Goal: Transaction & Acquisition: Purchase product/service

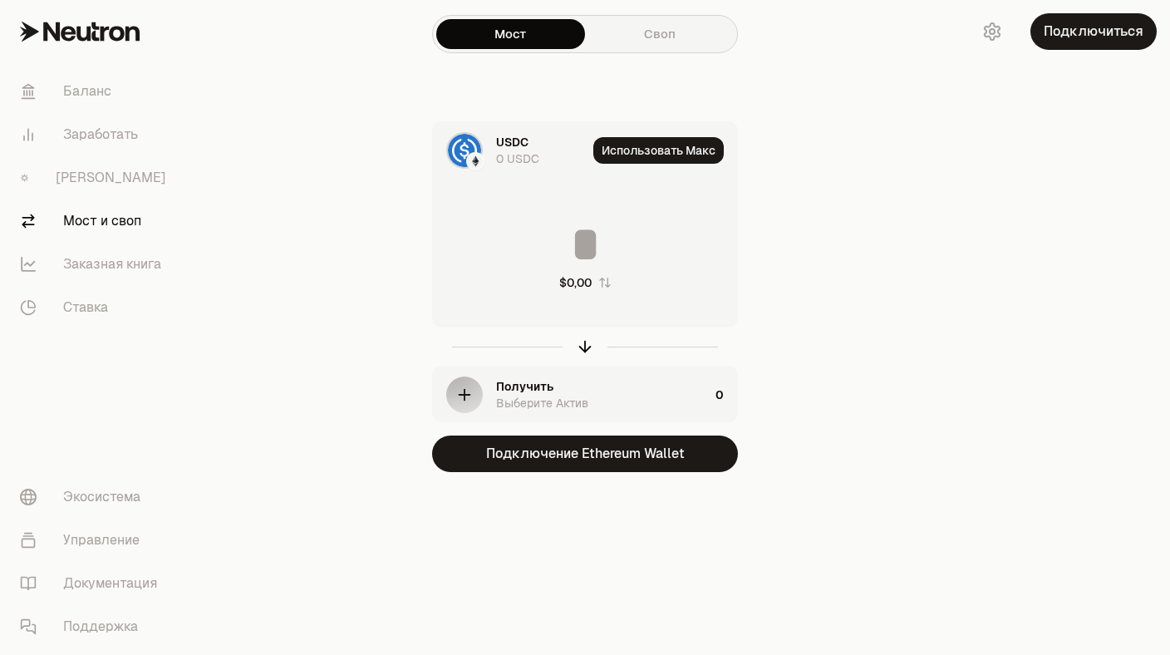
click at [520, 147] on div "USDC" at bounding box center [512, 142] width 32 height 17
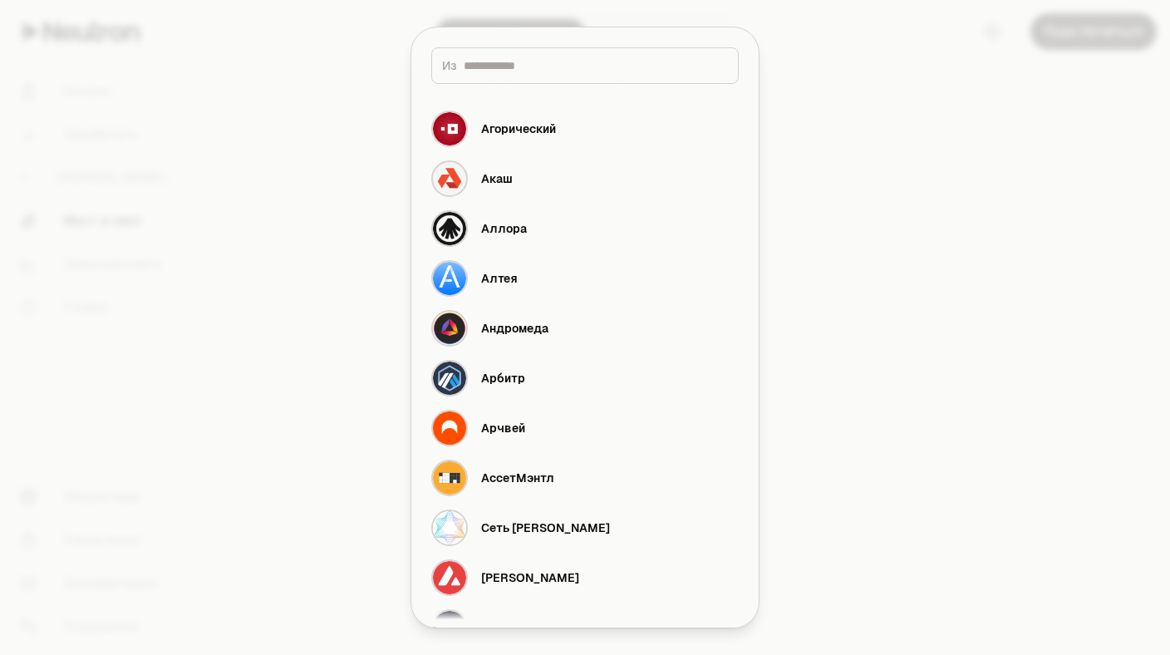
click at [875, 139] on div at bounding box center [585, 327] width 1170 height 655
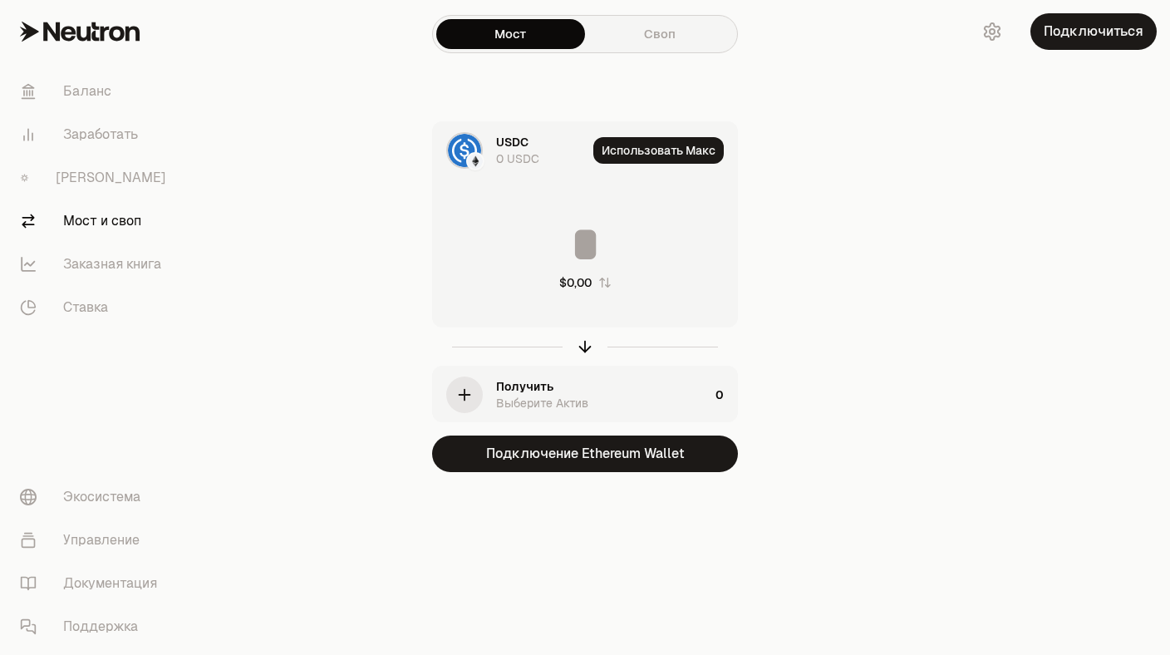
click at [521, 151] on div "0 USDC" at bounding box center [517, 158] width 43 height 17
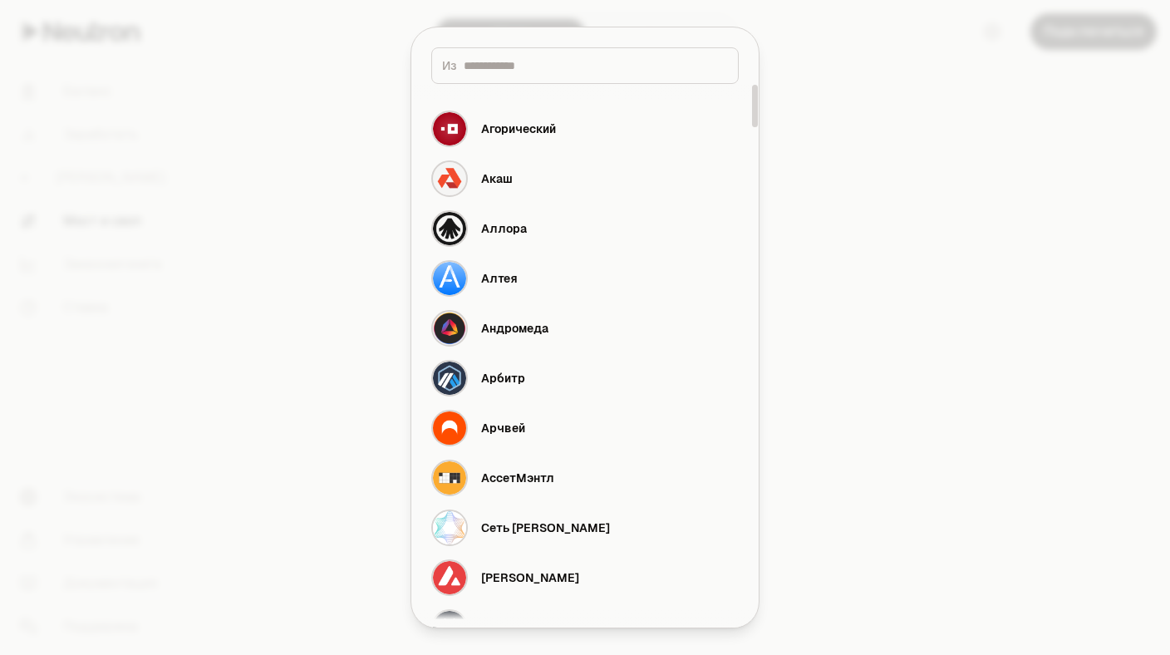
click at [895, 192] on div at bounding box center [585, 327] width 1170 height 655
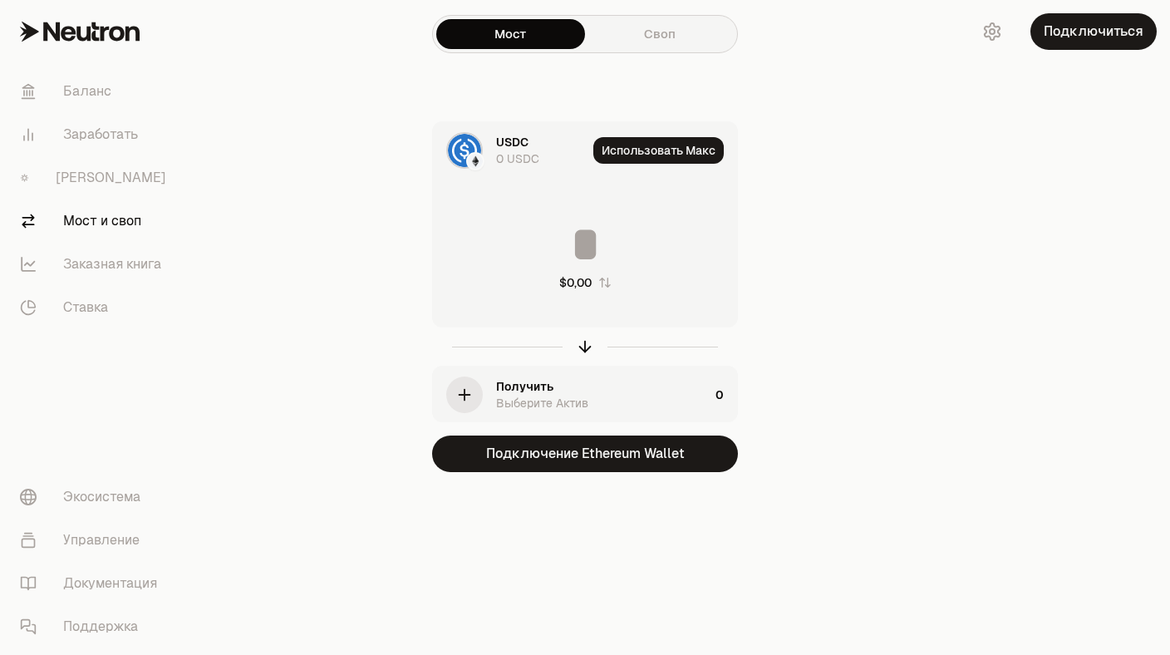
click at [810, 122] on div "USDC 0 USDC Использовать Макс $0,00 Получить Выберите Актив 0 Подключение Ether…" at bounding box center [585, 296] width 559 height 351
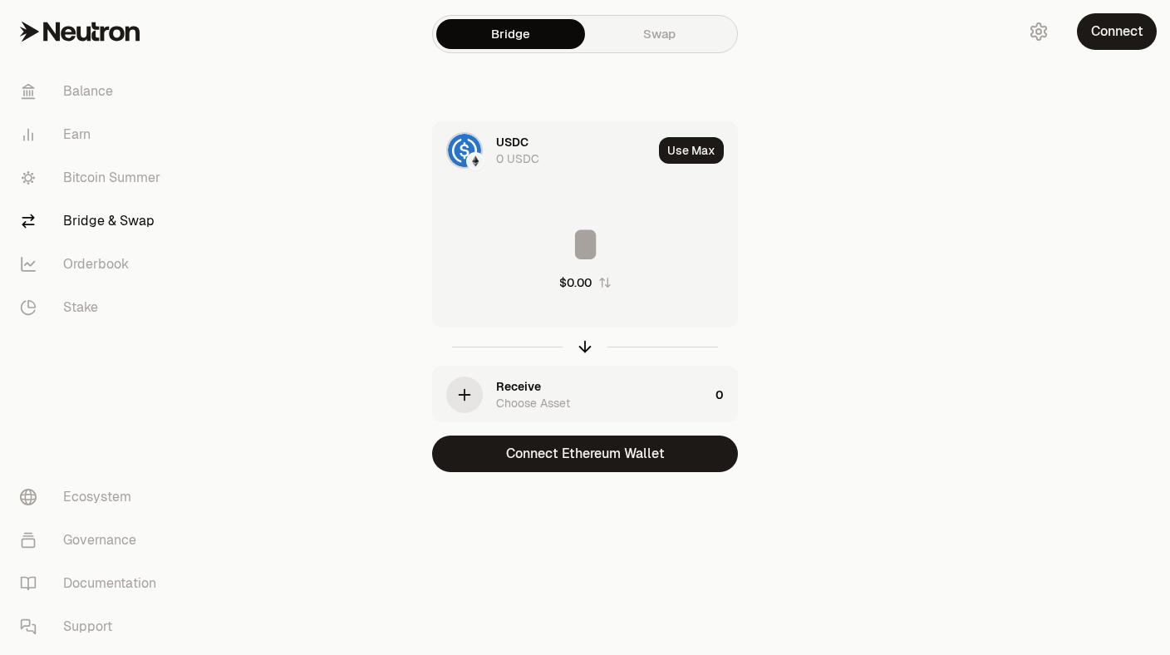
click at [515, 149] on div "USDC" at bounding box center [512, 142] width 32 height 17
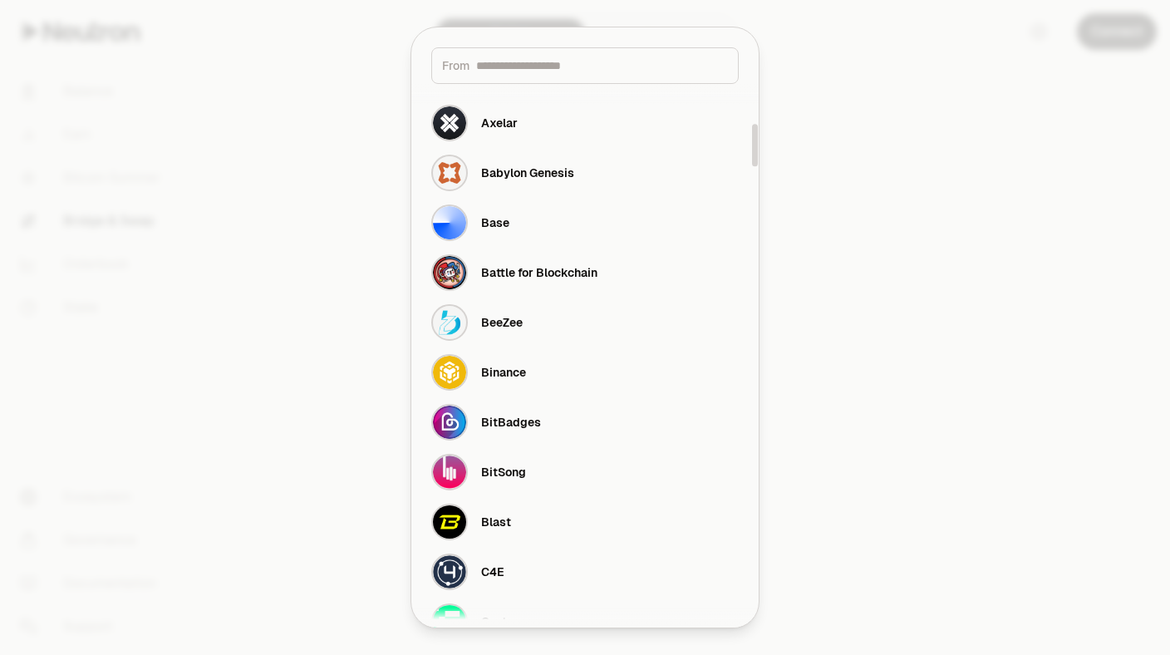
scroll to position [524, 0]
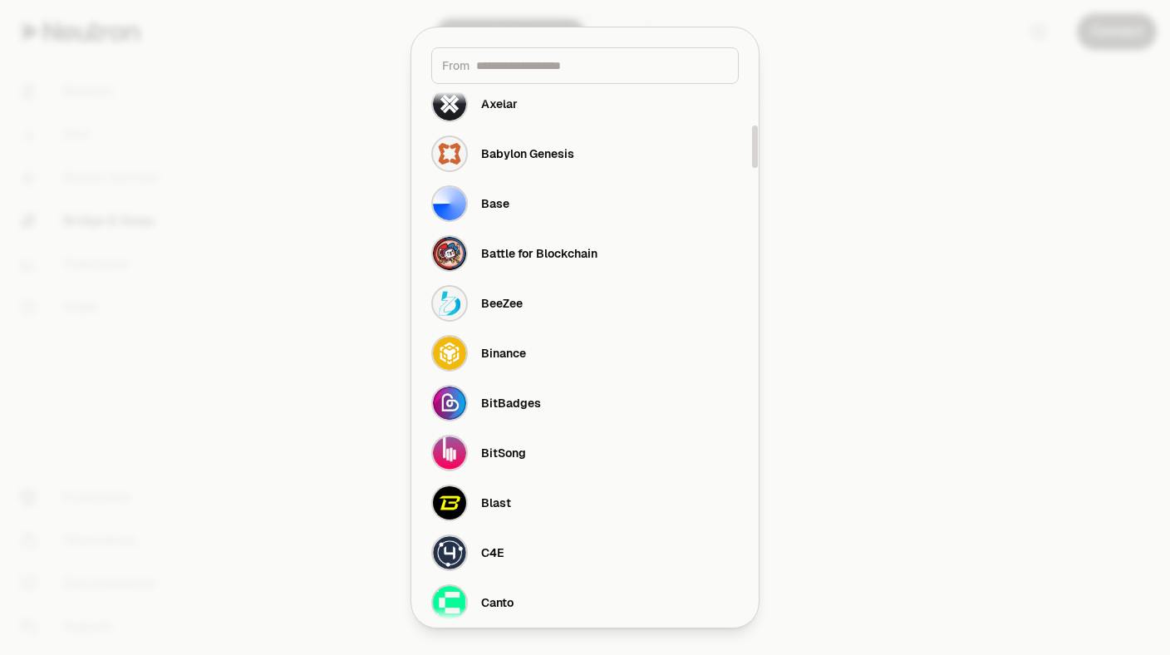
click at [911, 230] on div at bounding box center [585, 327] width 1170 height 655
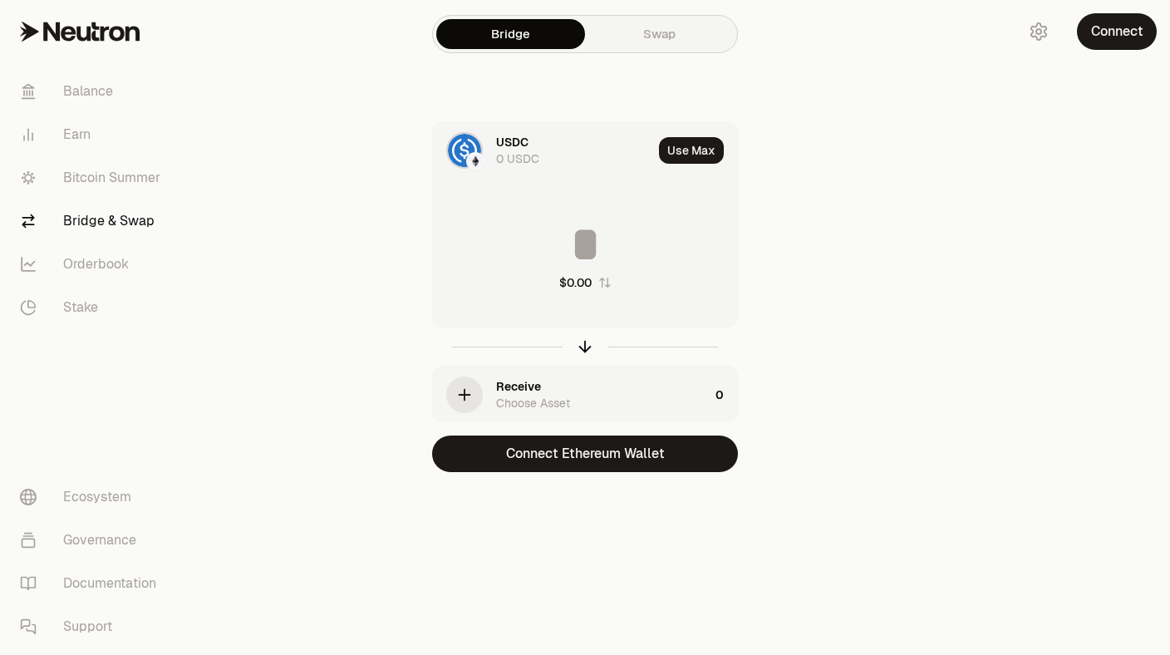
click at [580, 238] on input at bounding box center [585, 244] width 304 height 50
type input "*"
click at [460, 391] on icon "button" at bounding box center [465, 395] width 18 height 18
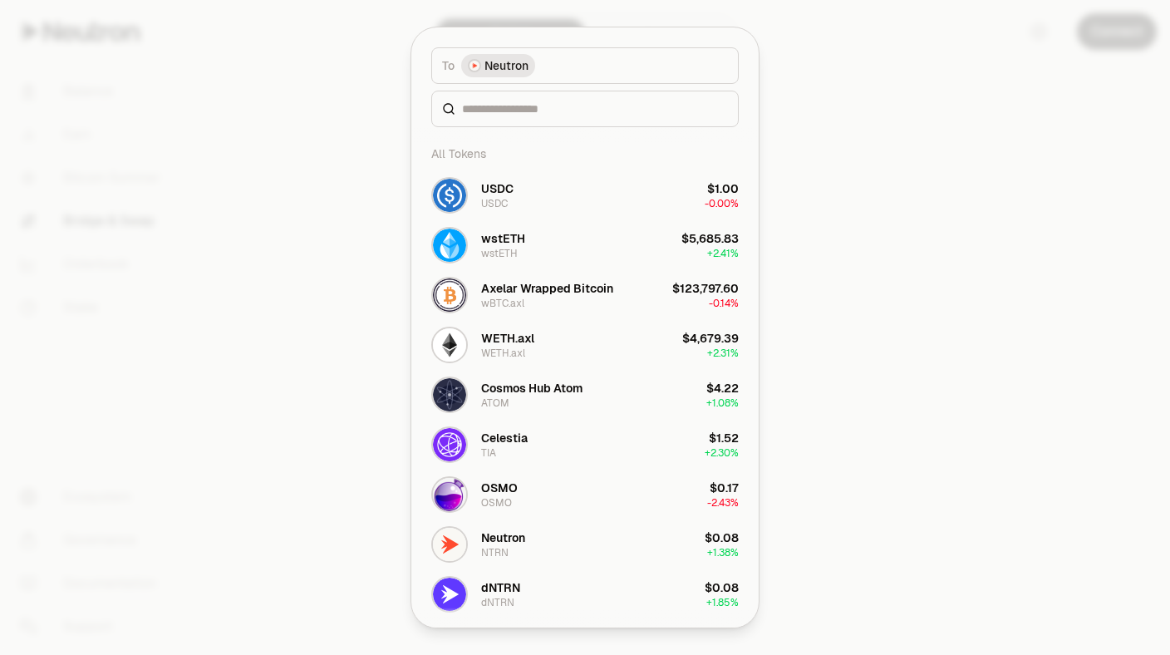
click at [583, 68] on button "To Neutron" at bounding box center [585, 65] width 308 height 37
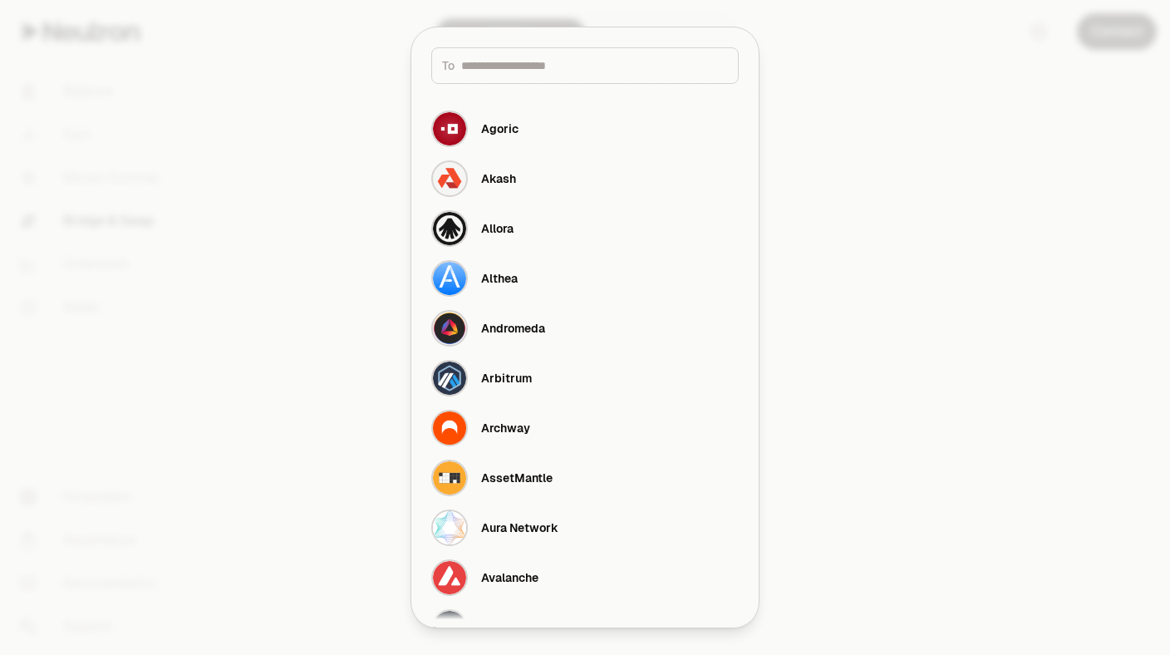
click at [844, 200] on div at bounding box center [585, 327] width 1170 height 655
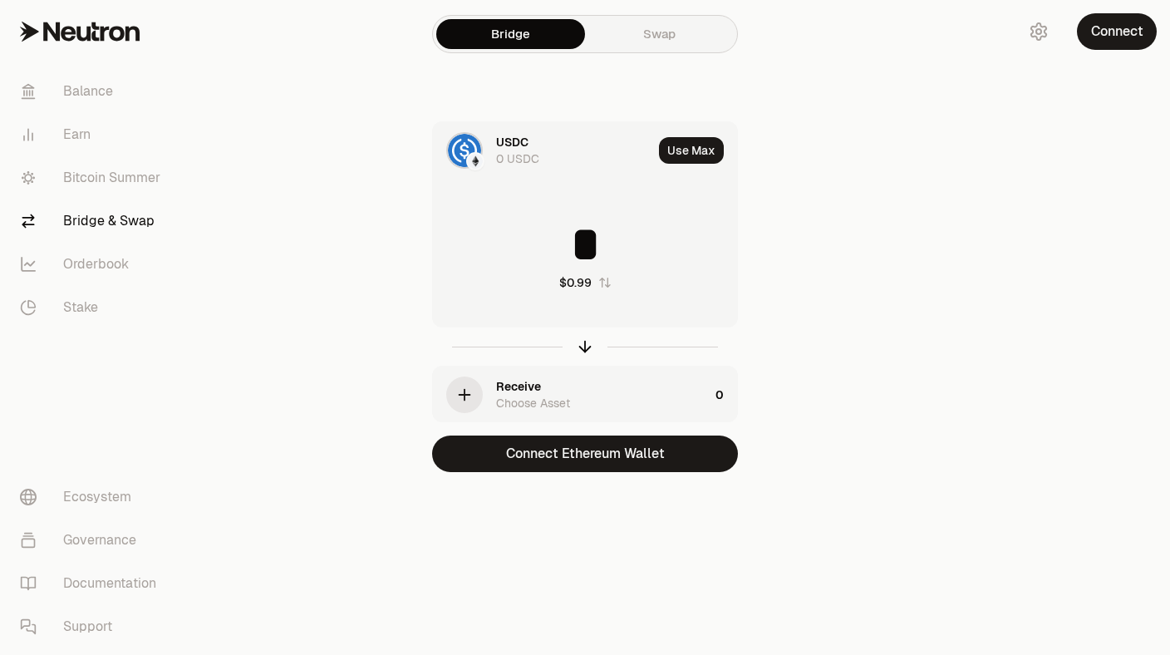
click at [666, 29] on link "Swap" at bounding box center [659, 34] width 149 height 30
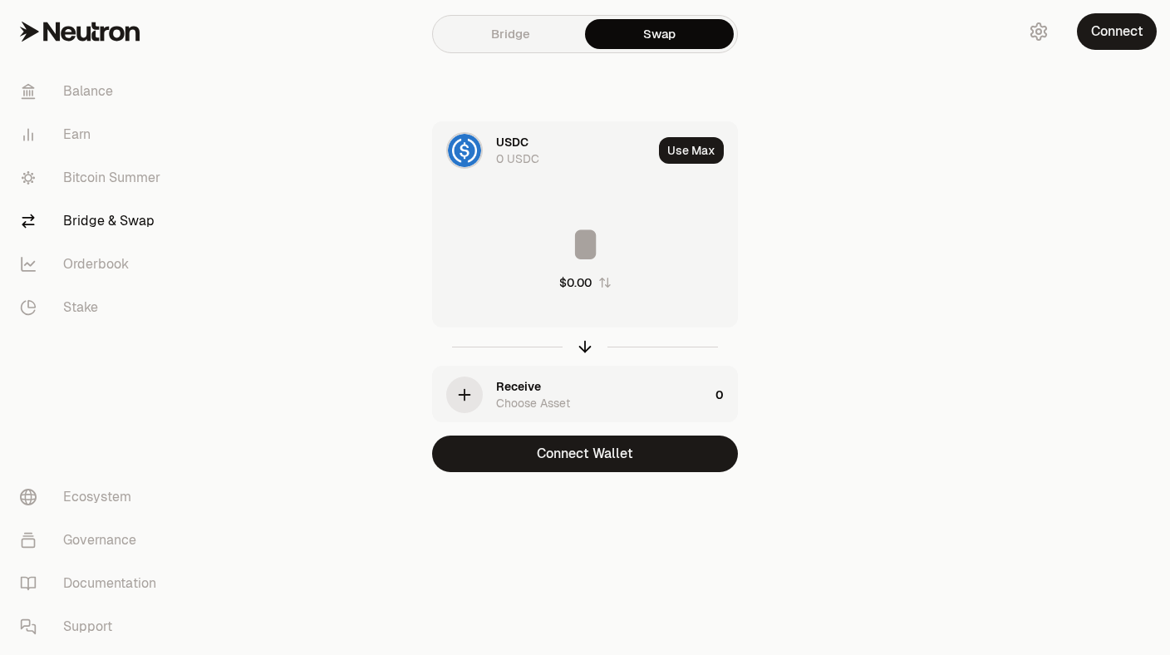
click at [510, 38] on link "Bridge" at bounding box center [510, 34] width 149 height 30
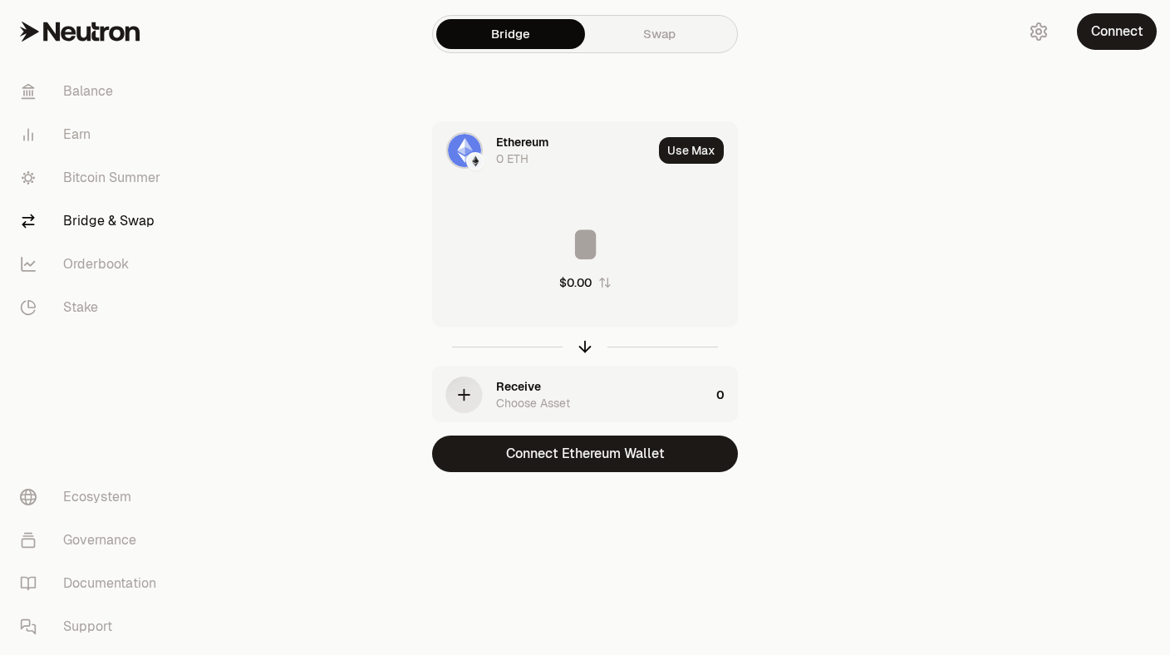
click at [626, 22] on link "Swap" at bounding box center [659, 34] width 149 height 30
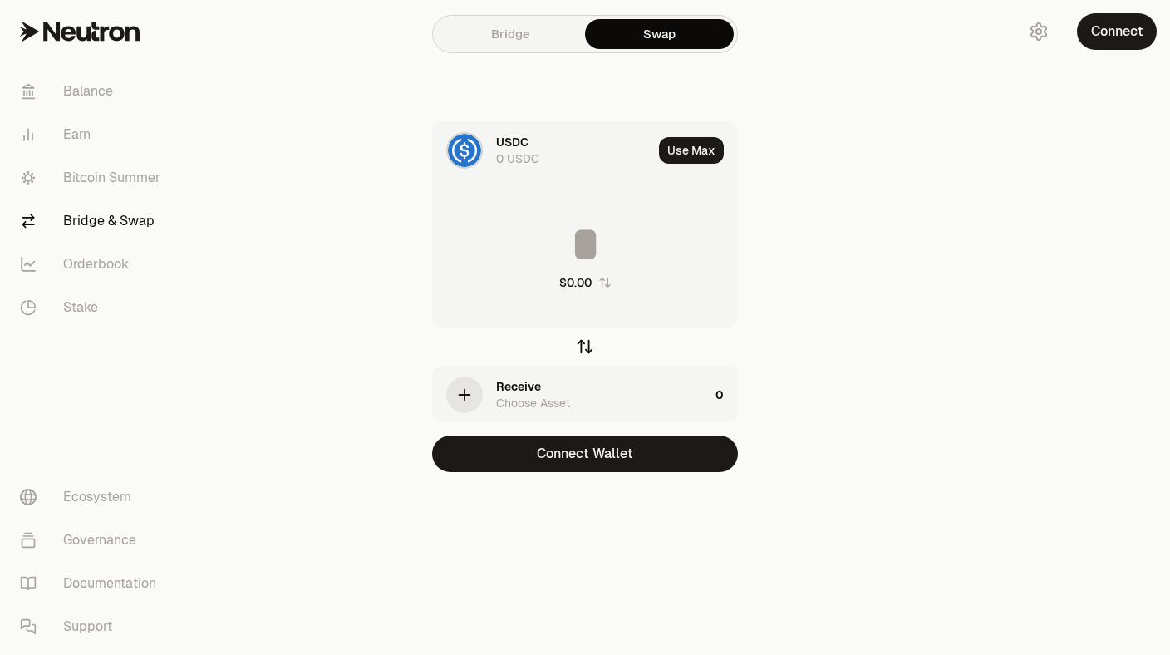
click at [584, 347] on icon "button" at bounding box center [585, 346] width 18 height 18
click at [460, 397] on icon "button" at bounding box center [465, 395] width 18 height 18
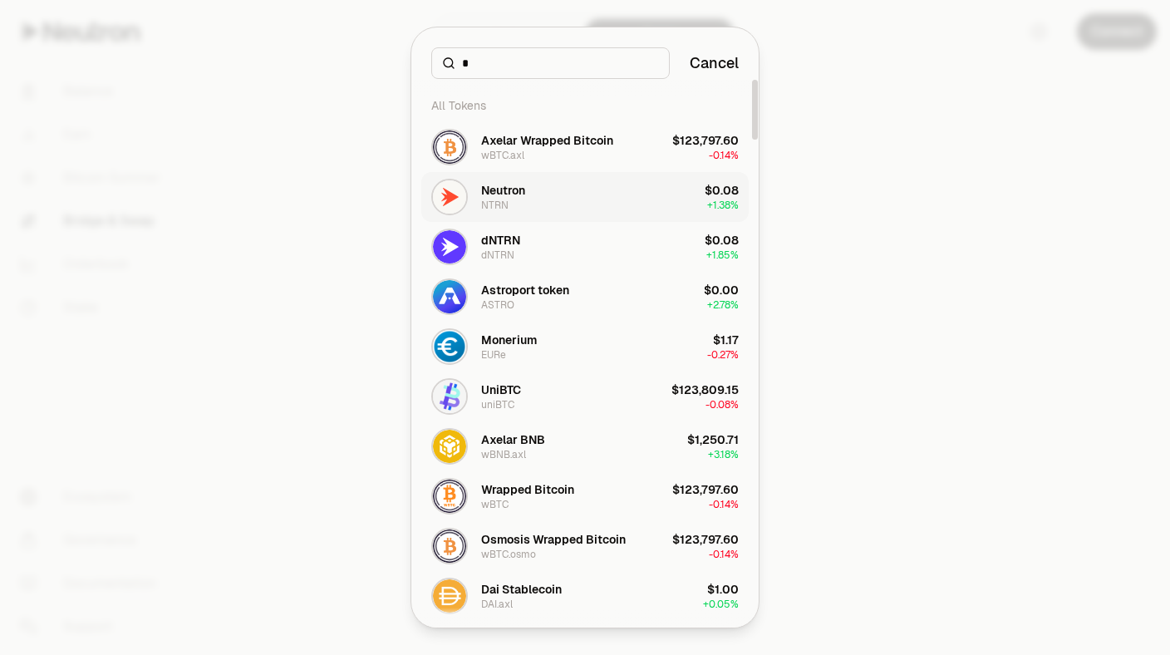
type input "*"
click at [503, 197] on div "Neutron" at bounding box center [503, 190] width 44 height 17
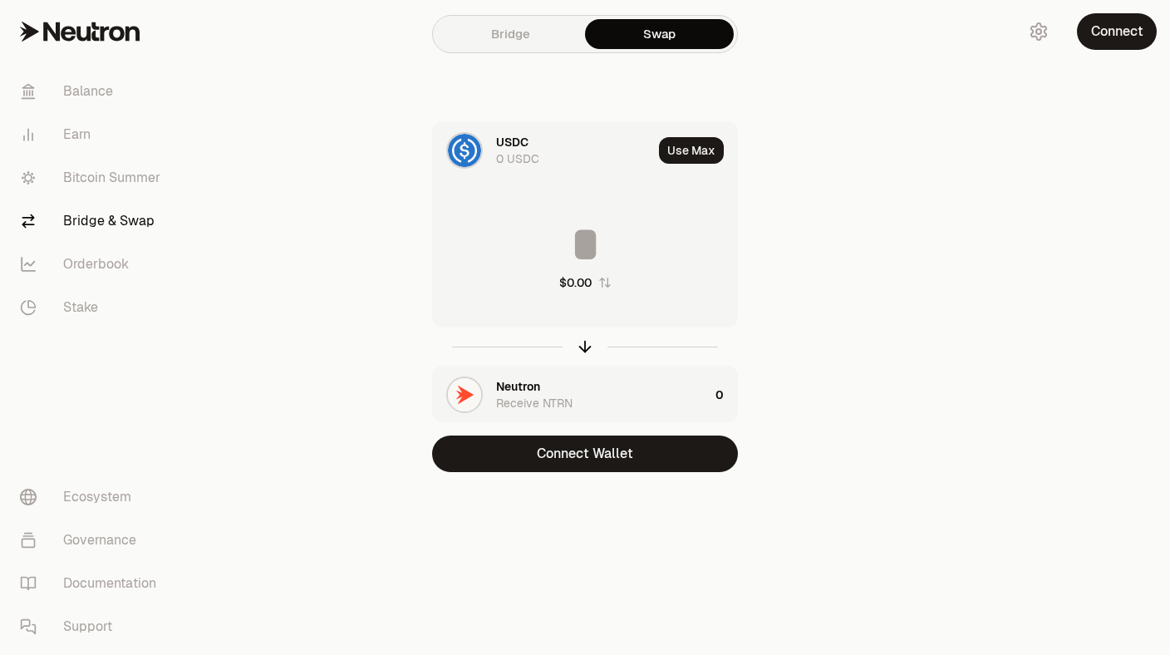
click at [581, 242] on input at bounding box center [585, 244] width 304 height 50
type input "*"
click at [493, 34] on link "Bridge" at bounding box center [510, 34] width 149 height 30
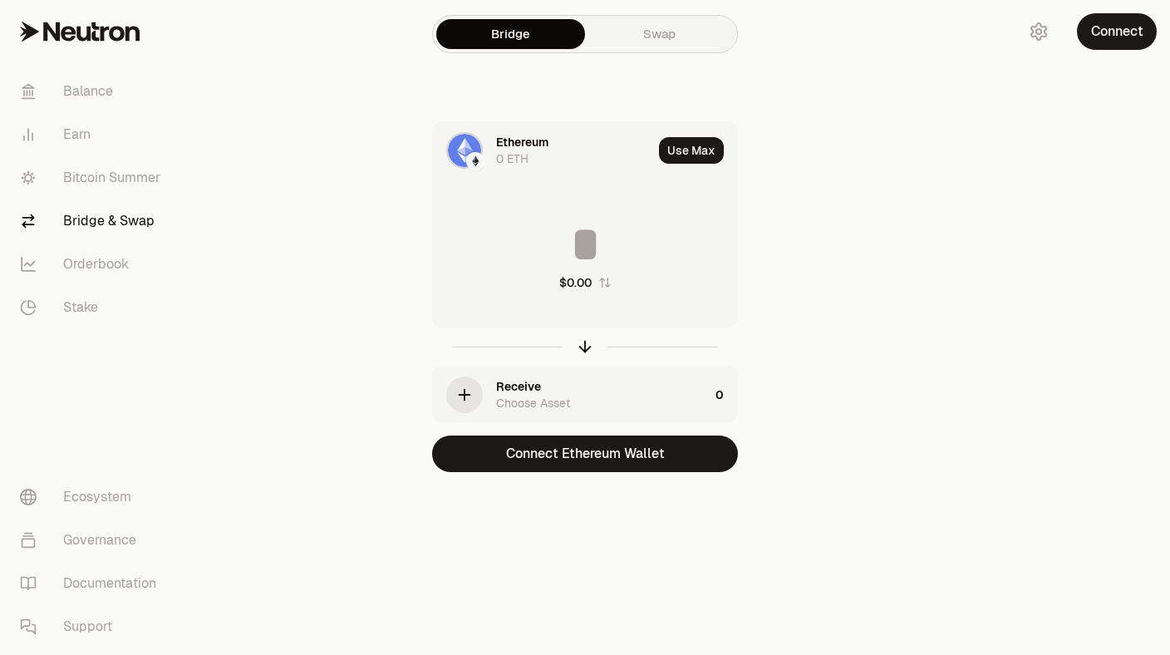
click at [464, 389] on icon "button" at bounding box center [465, 395] width 18 height 18
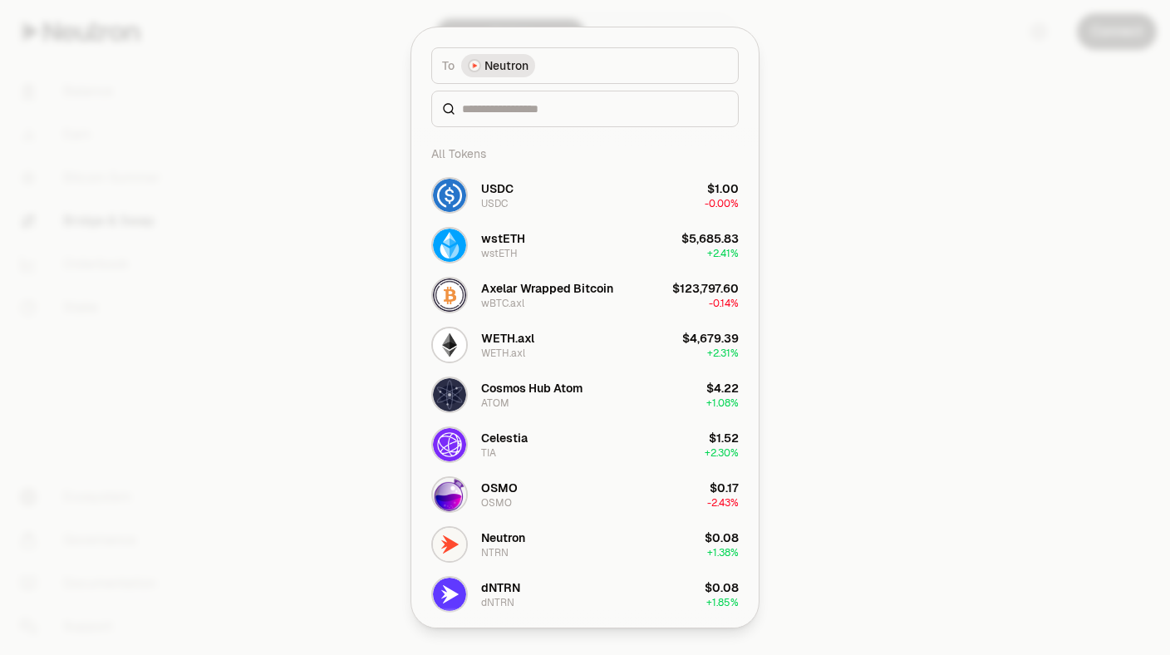
click at [504, 63] on span "Neutron" at bounding box center [507, 65] width 44 height 17
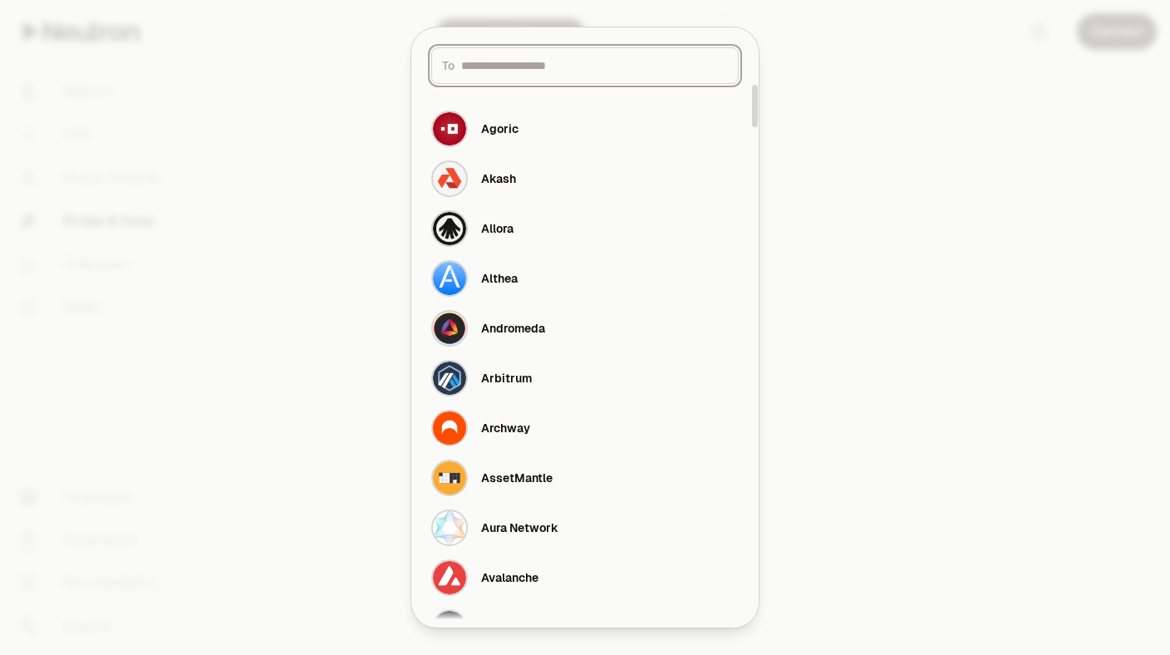
click at [490, 62] on input at bounding box center [594, 65] width 267 height 17
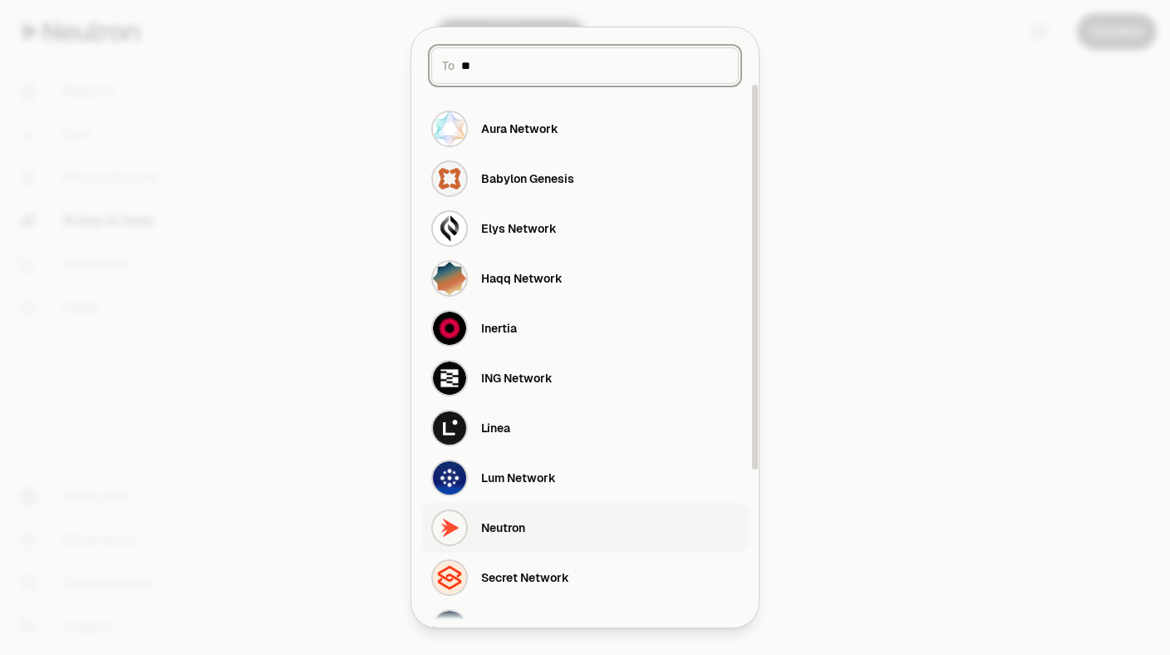
type input "**"
click at [498, 530] on div "Neutron" at bounding box center [503, 528] width 44 height 17
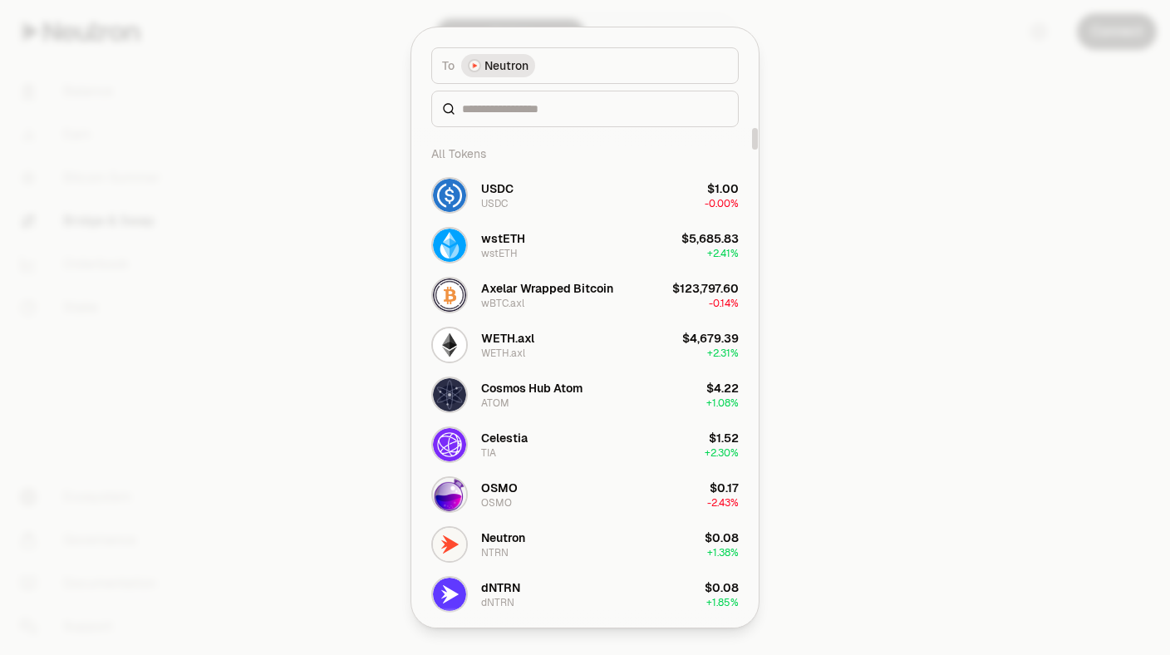
click at [957, 211] on div at bounding box center [585, 327] width 1170 height 655
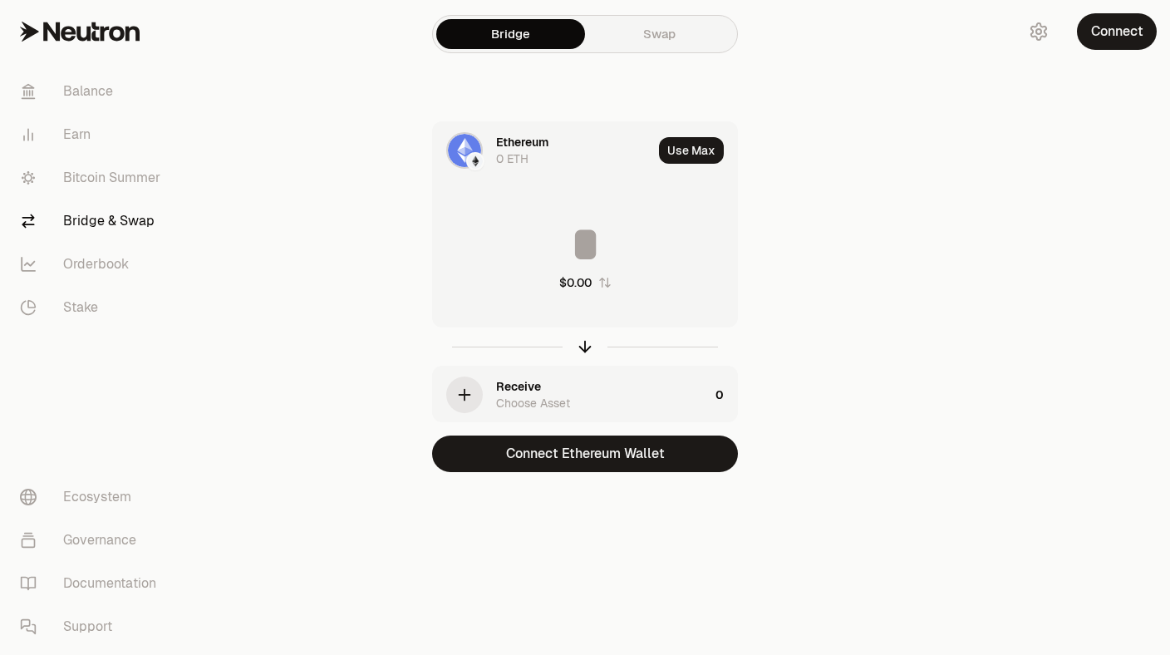
click at [520, 143] on div "Ethereum" at bounding box center [522, 142] width 52 height 17
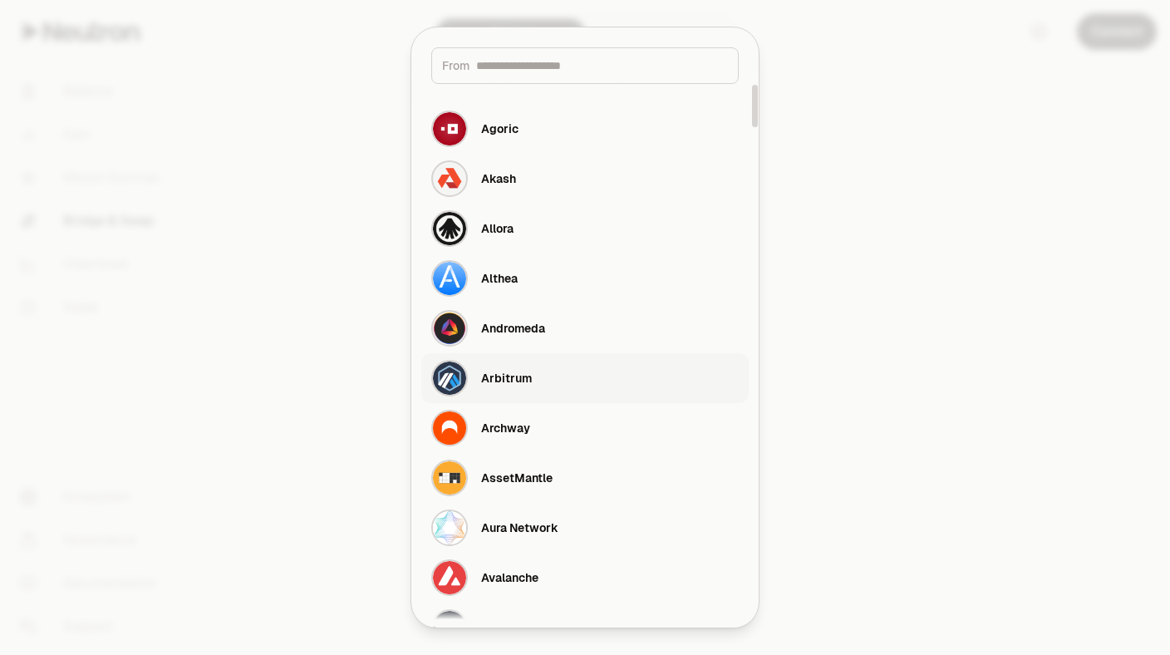
click at [508, 383] on div "Arbitrum" at bounding box center [506, 378] width 51 height 17
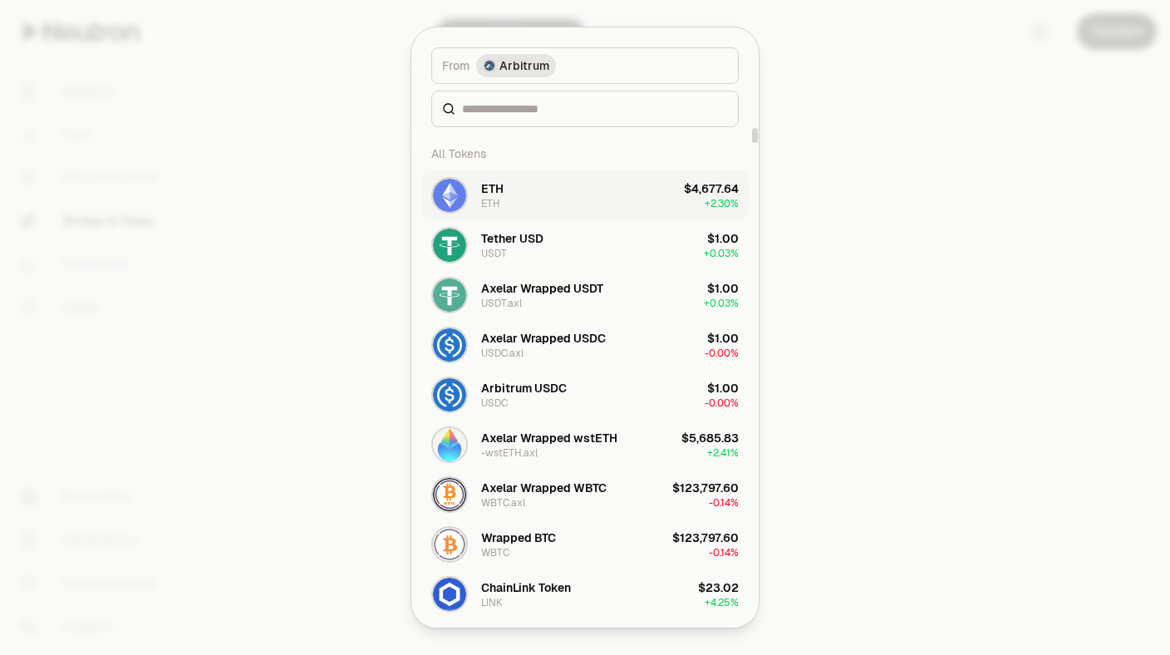
click at [506, 190] on button "ETH ETH $4,677.64 + 2.30%" at bounding box center [585, 195] width 328 height 50
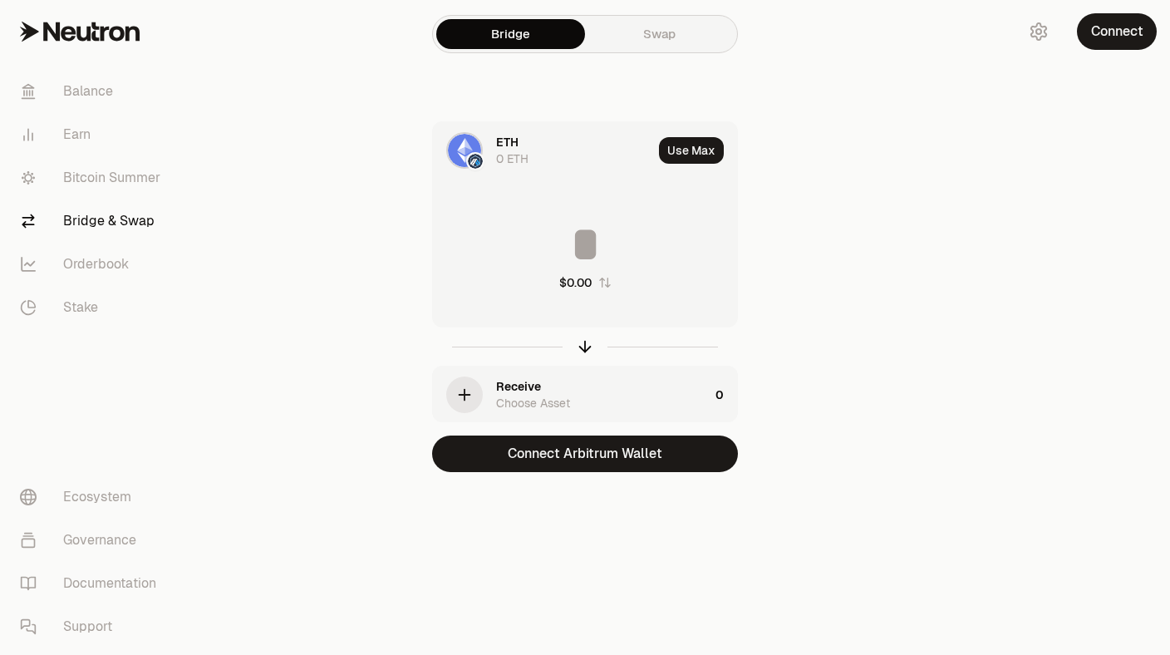
click at [589, 262] on input at bounding box center [585, 244] width 304 height 50
type input "*"
type input "*****"
click at [845, 289] on div "ETH 0 ETH Use Max ***** $4.67 Receive Choose Asset 0 Connect Arbitrum Wallet" at bounding box center [585, 296] width 559 height 351
click at [585, 351] on icon "button" at bounding box center [585, 347] width 0 height 11
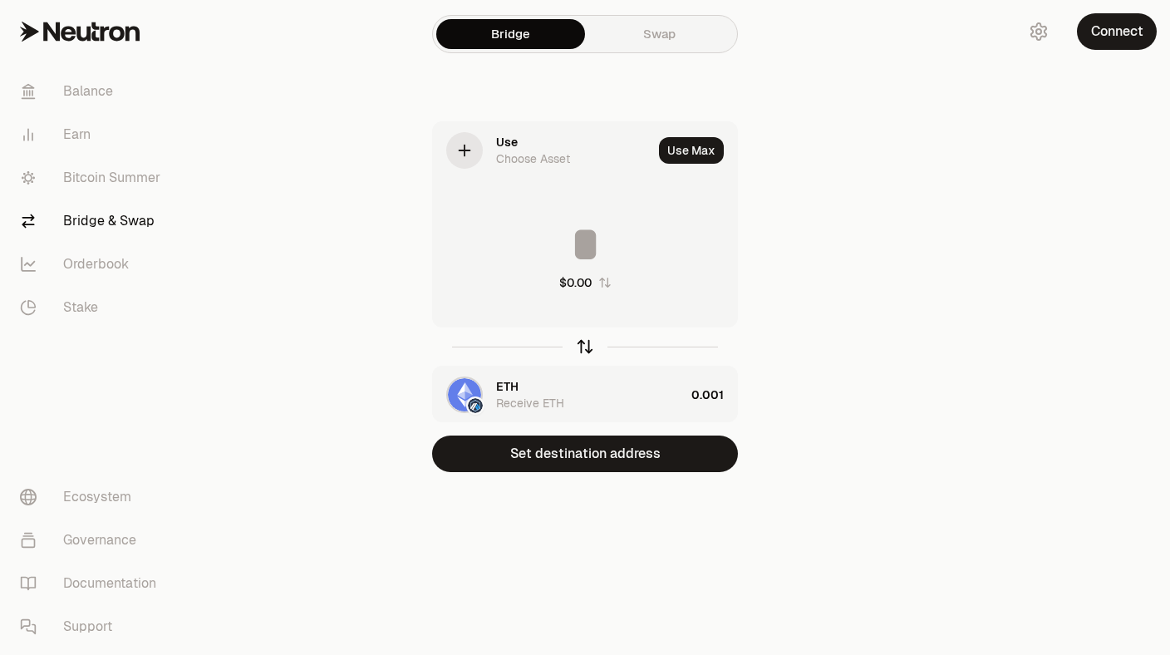
click at [585, 351] on icon "button" at bounding box center [585, 347] width 0 height 11
type input "*****"
click at [493, 394] on div "Receive Choose Asset" at bounding box center [571, 395] width 276 height 57
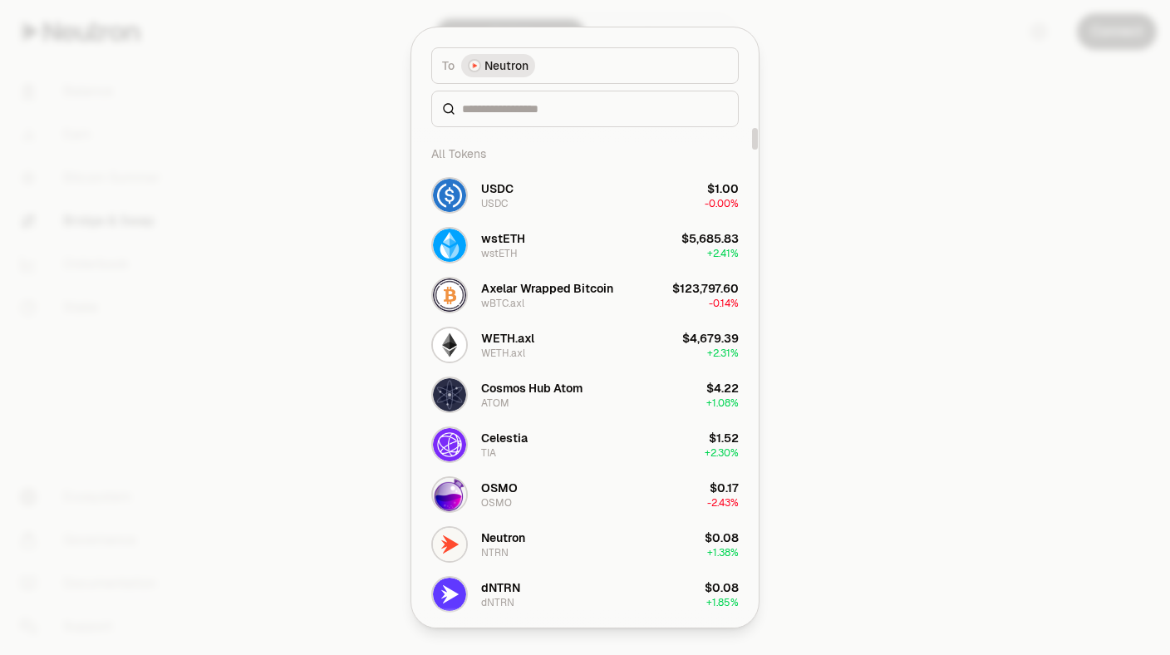
click at [968, 162] on div at bounding box center [585, 327] width 1170 height 655
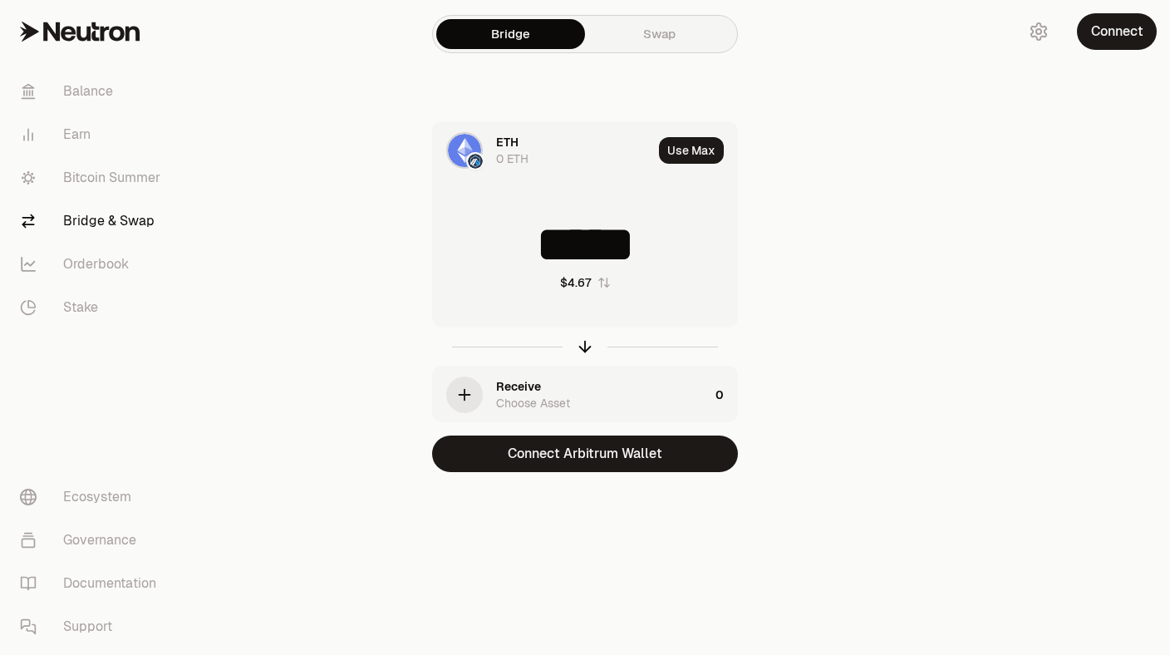
click at [669, 29] on link "Swap" at bounding box center [659, 34] width 149 height 30
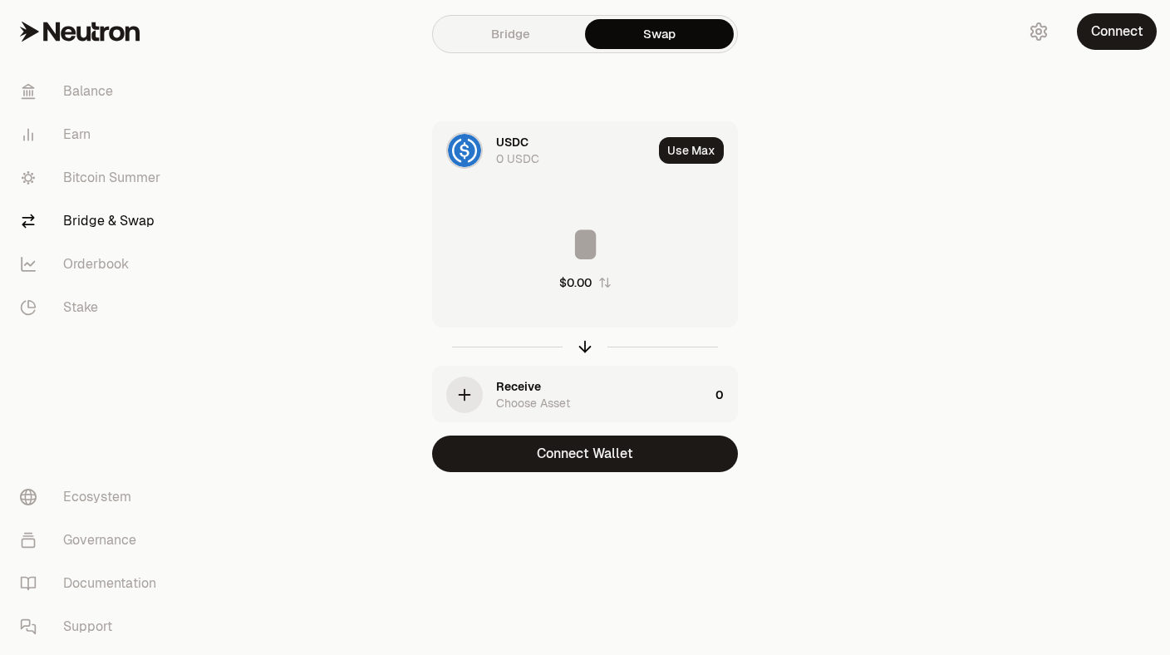
click at [497, 156] on div "0 USDC" at bounding box center [517, 158] width 43 height 17
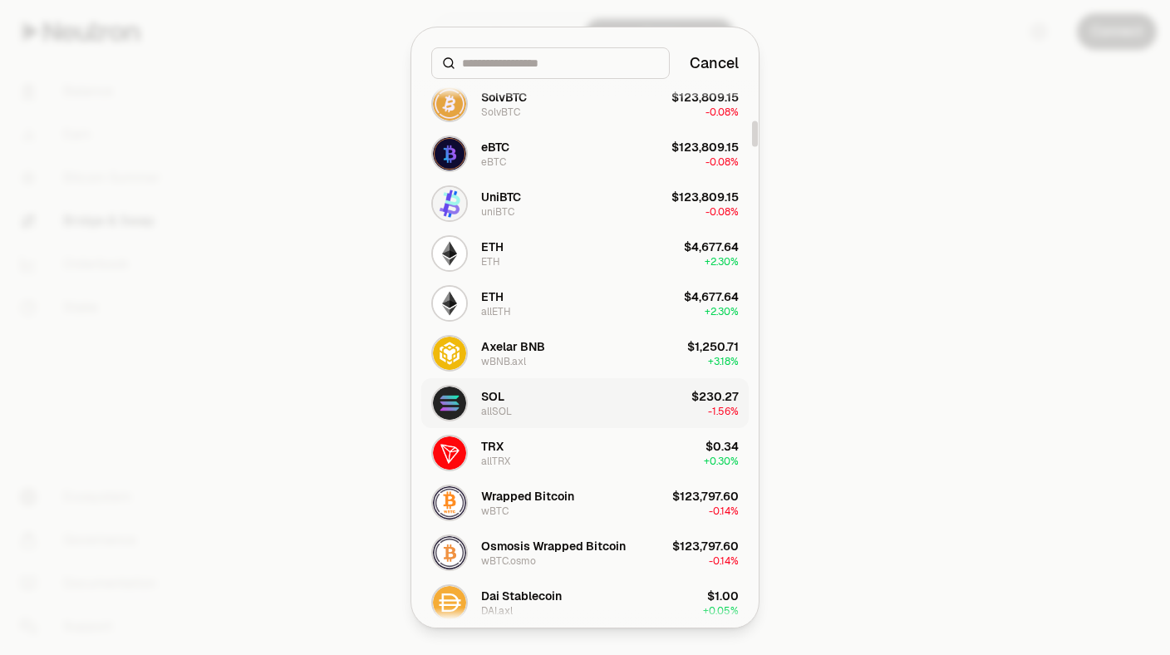
scroll to position [873, 0]
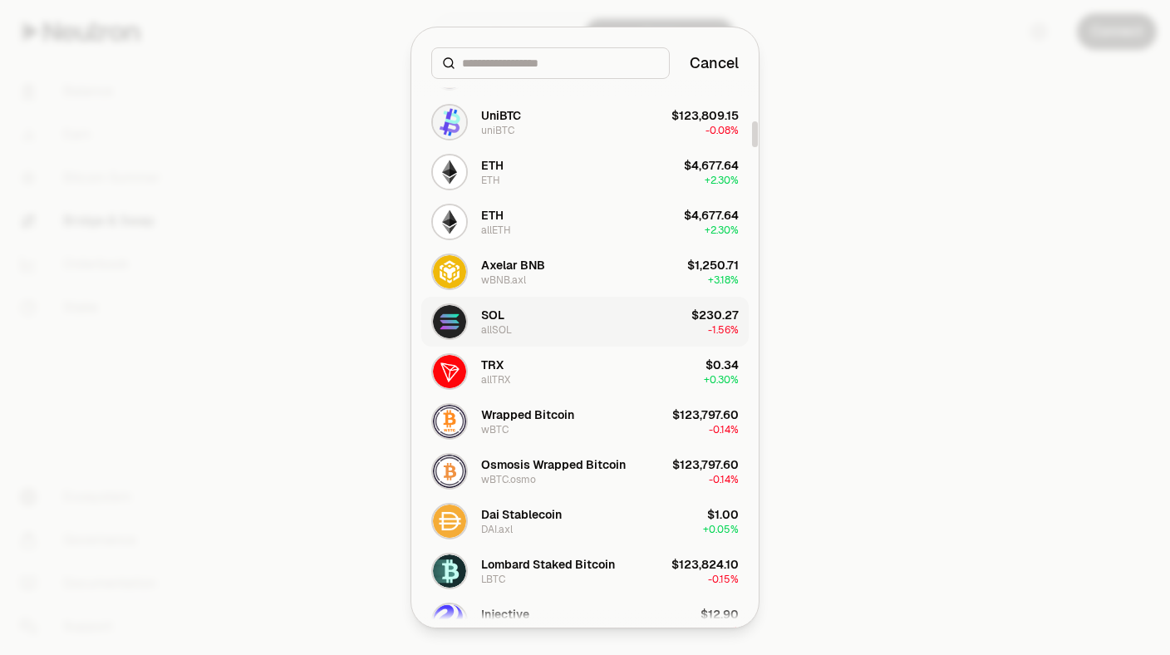
click at [510, 324] on div "allSOL" at bounding box center [496, 329] width 31 height 13
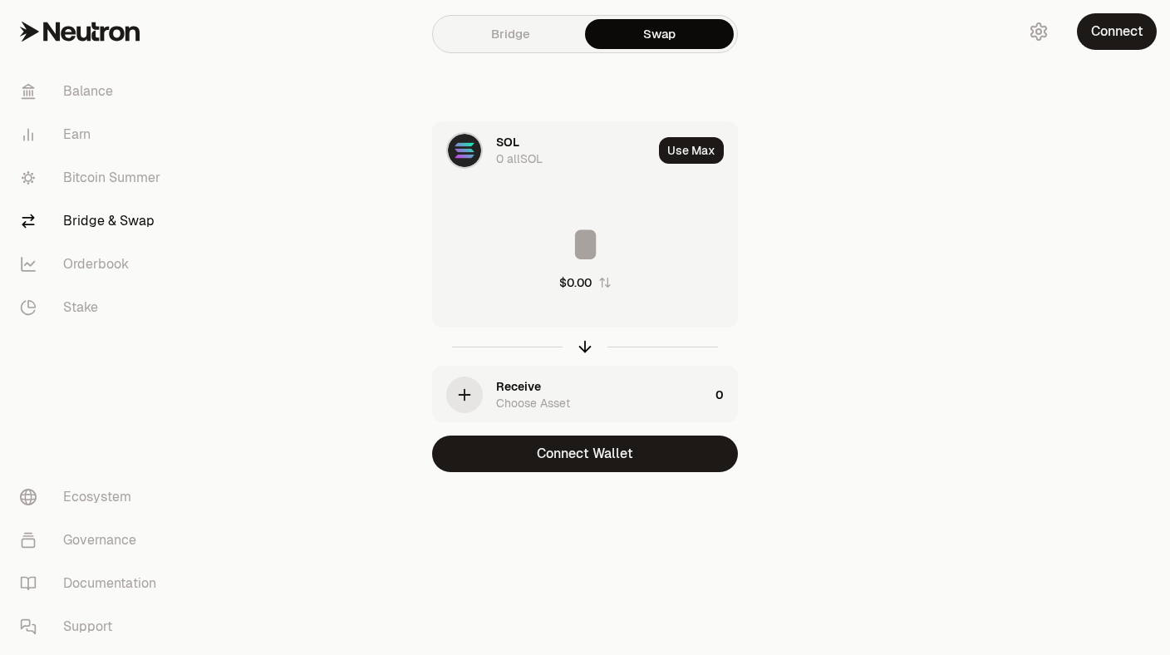
click at [549, 389] on div "Receive Choose Asset" at bounding box center [602, 394] width 213 height 33
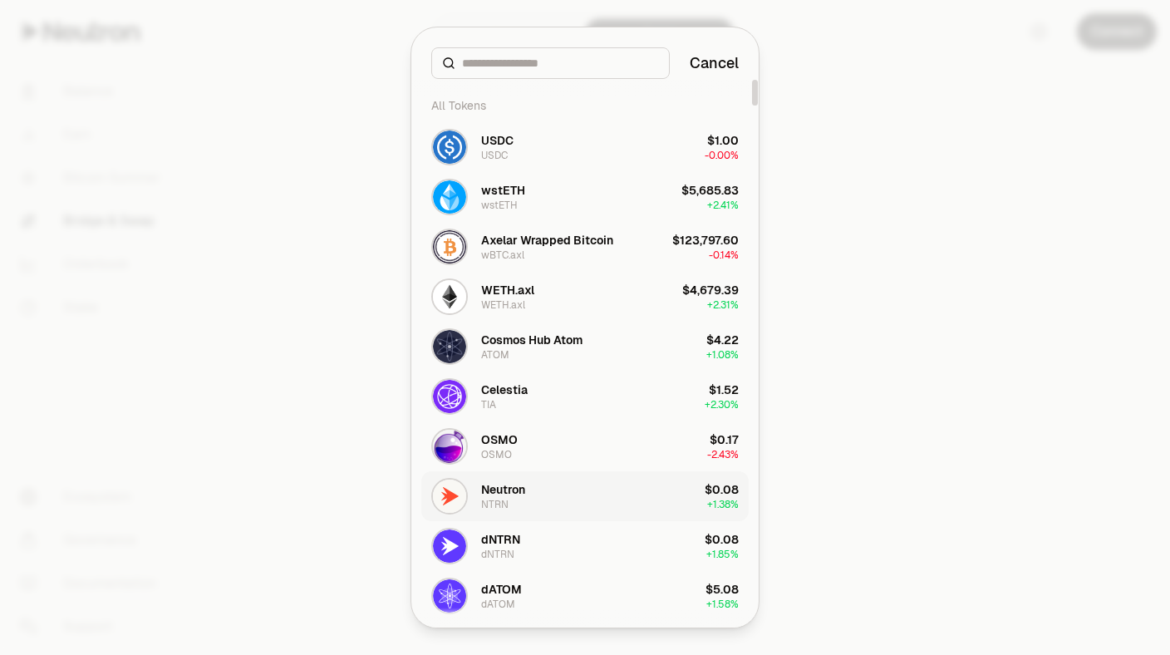
click at [519, 501] on div "Neutron NTRN" at bounding box center [503, 496] width 44 height 30
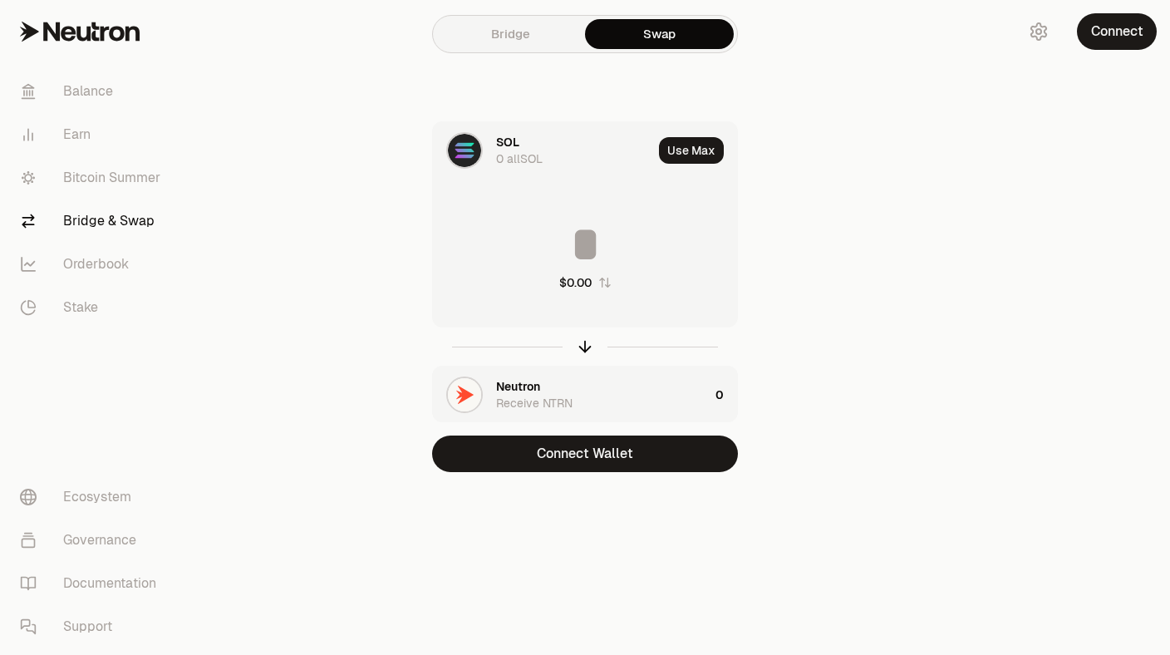
click at [579, 239] on input at bounding box center [585, 244] width 304 height 50
type input "*"
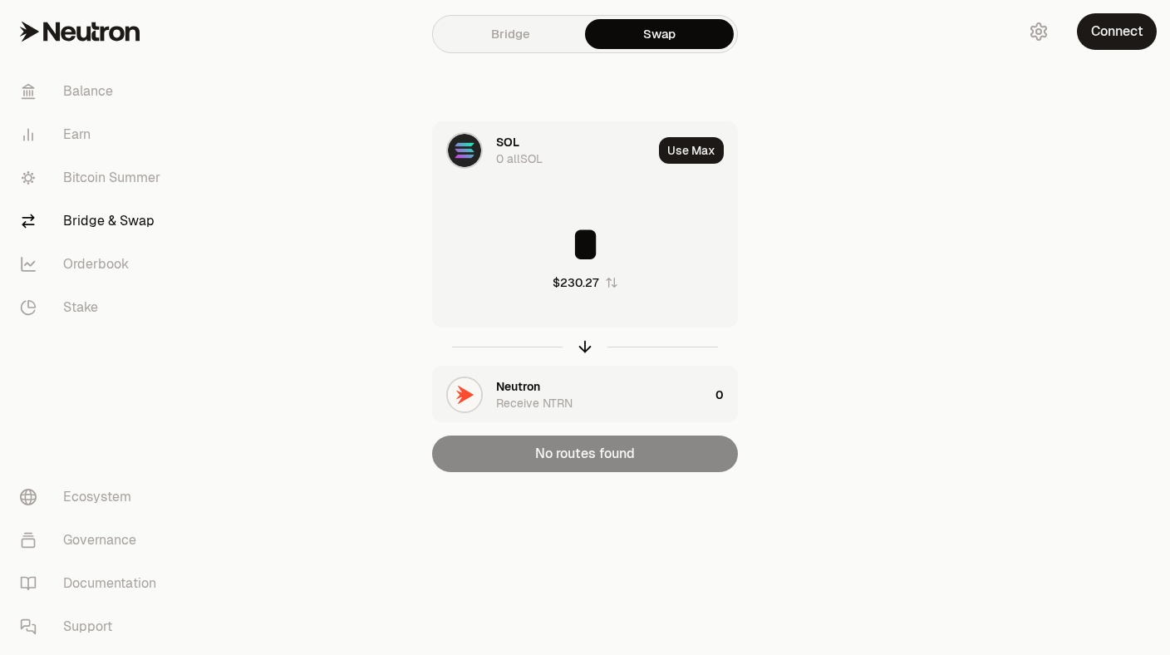
type input "*"
click at [512, 135] on div "SOL" at bounding box center [507, 142] width 23 height 17
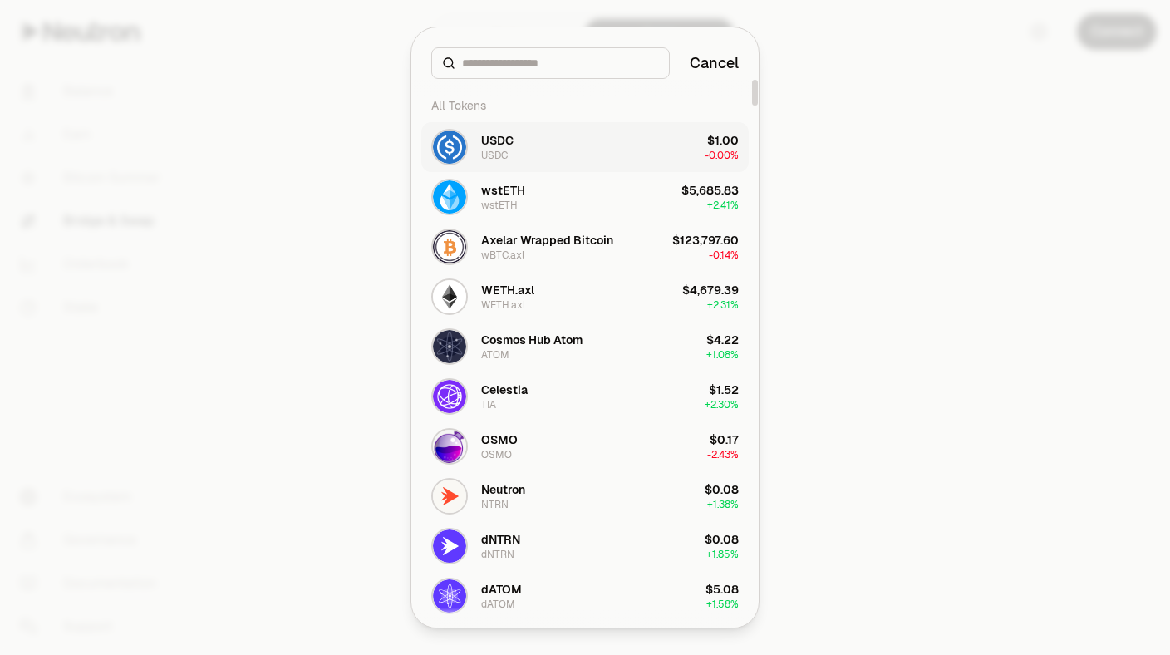
click at [508, 140] on div "USDC" at bounding box center [497, 140] width 32 height 17
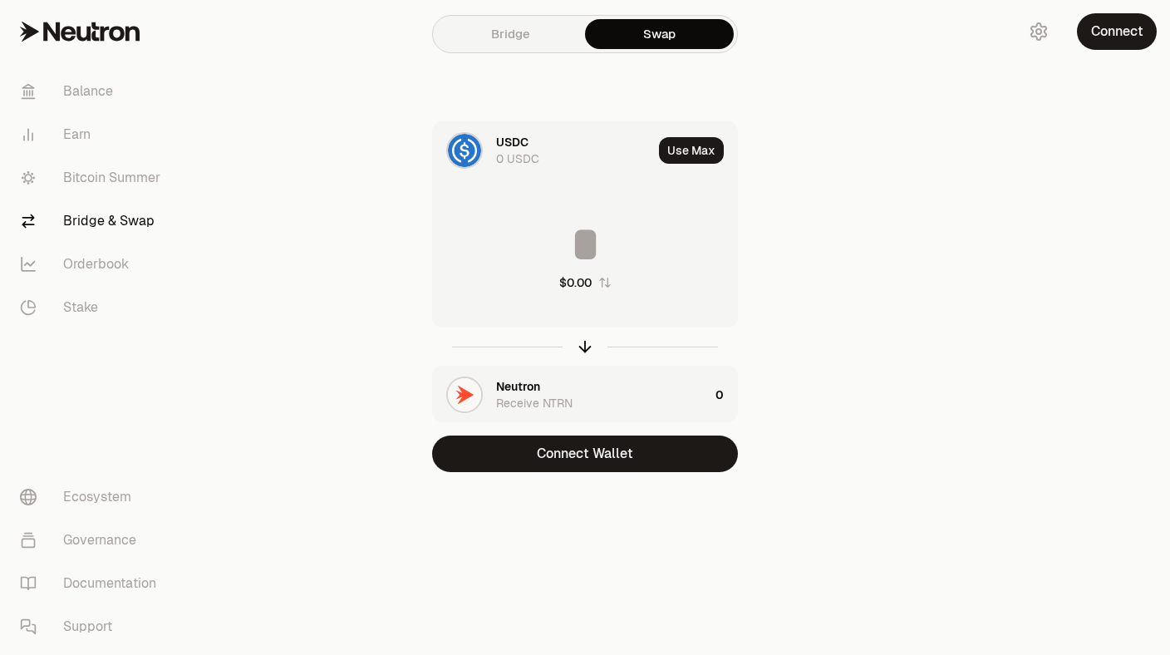
click at [602, 264] on input at bounding box center [585, 244] width 304 height 50
type input "*"
